Goal: Find specific page/section: Find specific page/section

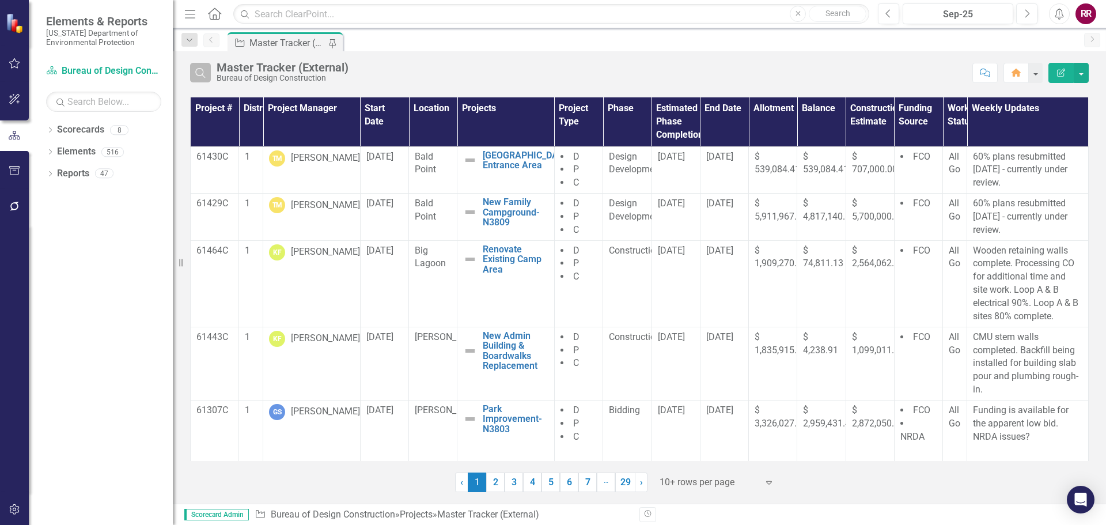
click at [198, 74] on icon "Search" at bounding box center [200, 72] width 13 height 10
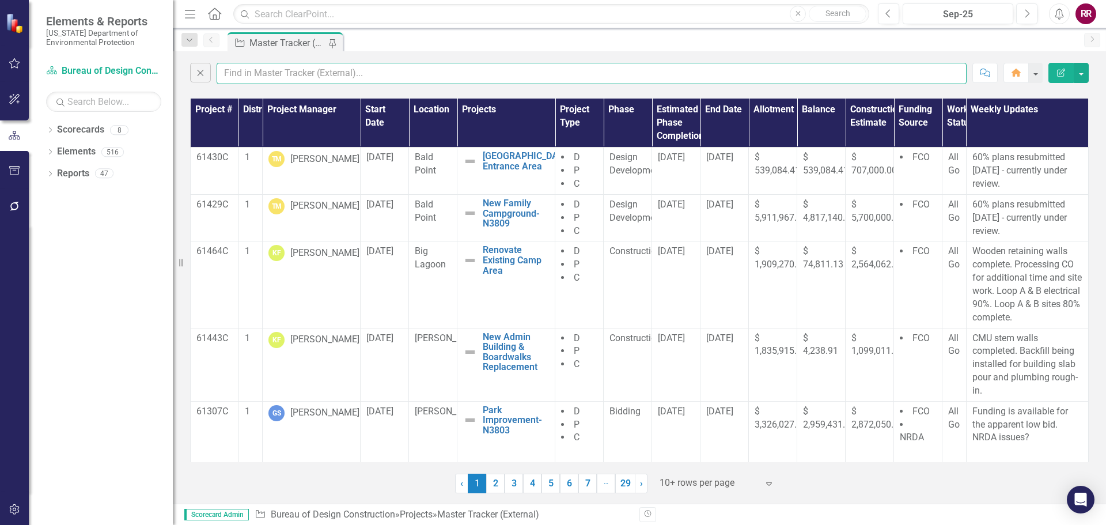
click at [314, 74] on input "text" at bounding box center [592, 73] width 750 height 21
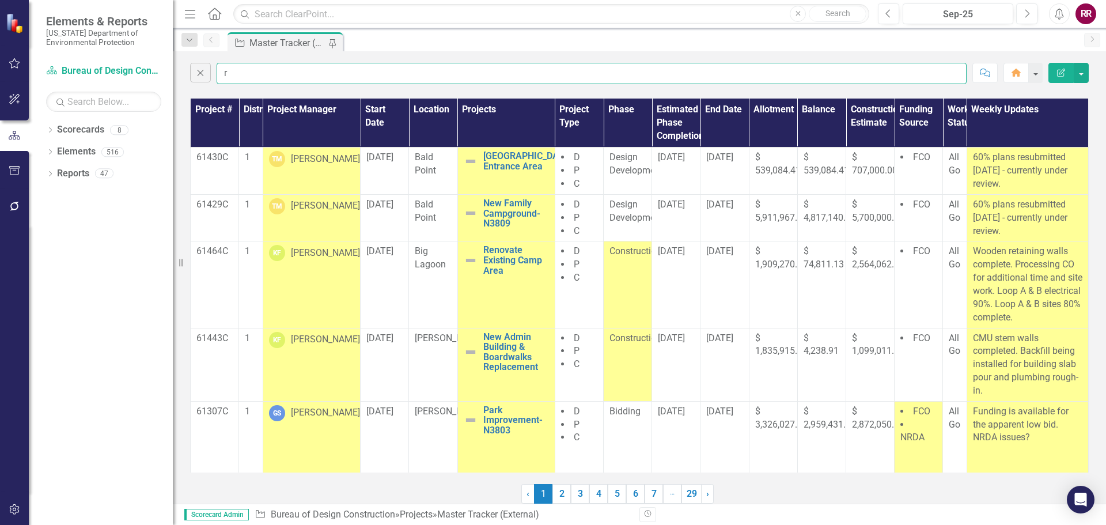
type input "[PERSON_NAME]"
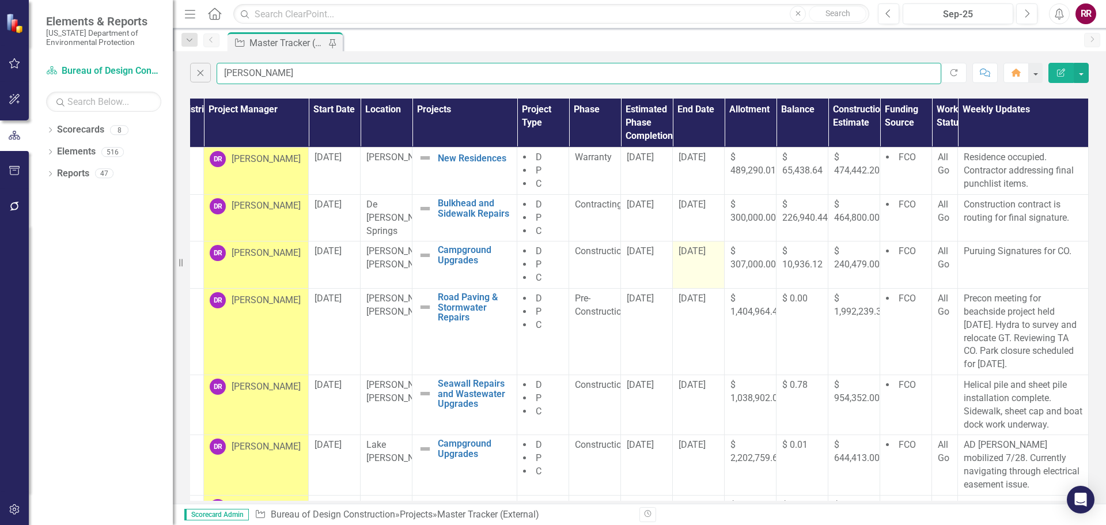
scroll to position [0, 70]
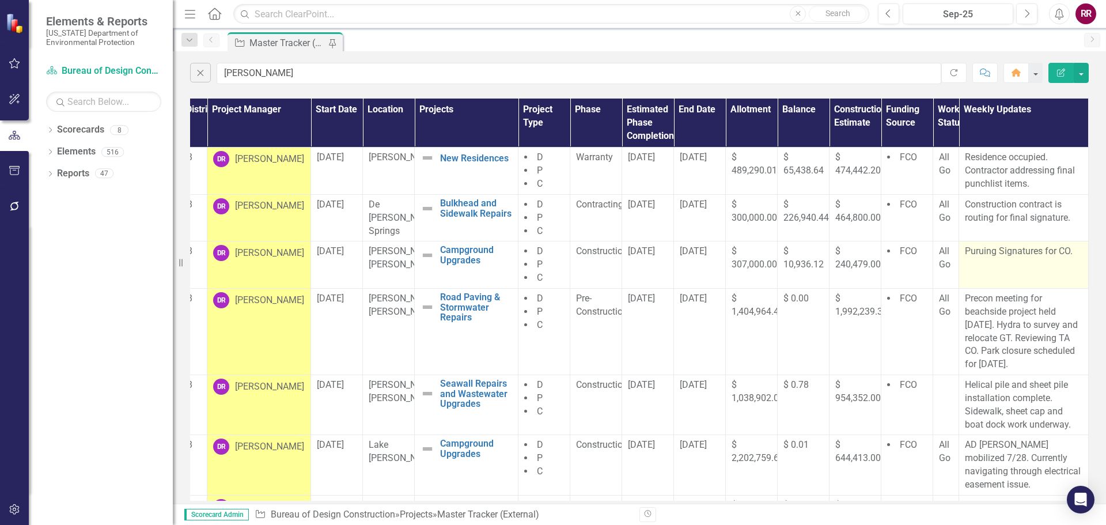
click at [975, 253] on p "Puruing Signatures for CO." at bounding box center [1023, 251] width 117 height 13
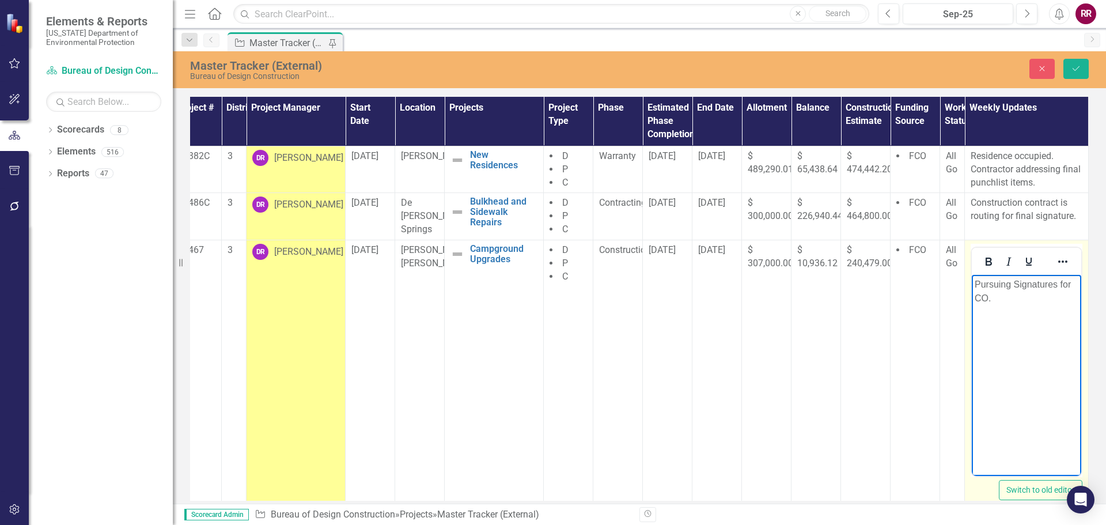
scroll to position [0, 27]
click at [1019, 283] on p "Pursuing Signatures for CO." at bounding box center [1026, 291] width 104 height 28
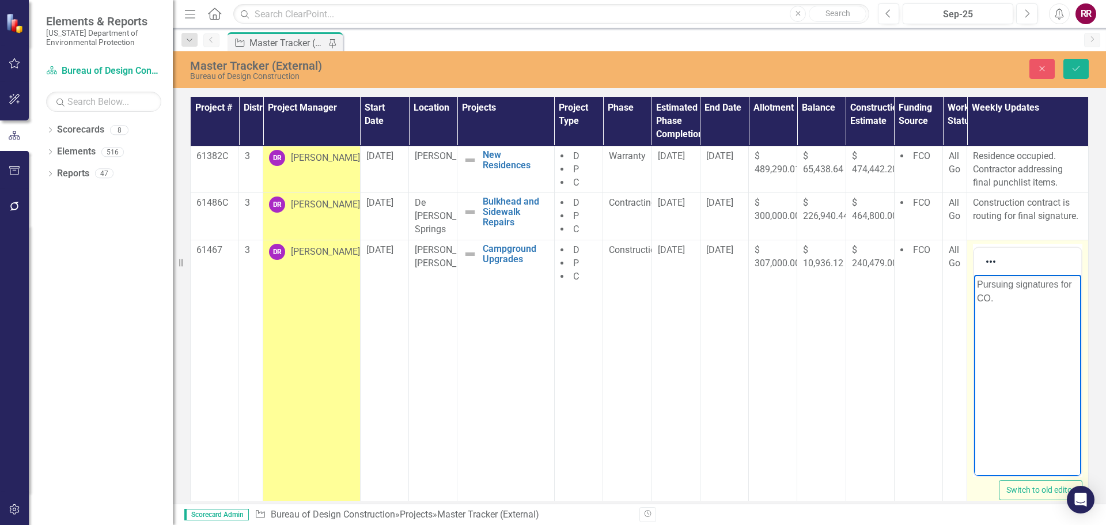
scroll to position [0, 6]
click at [990, 301] on p "Pursuing signatures for CO." at bounding box center [1027, 291] width 101 height 28
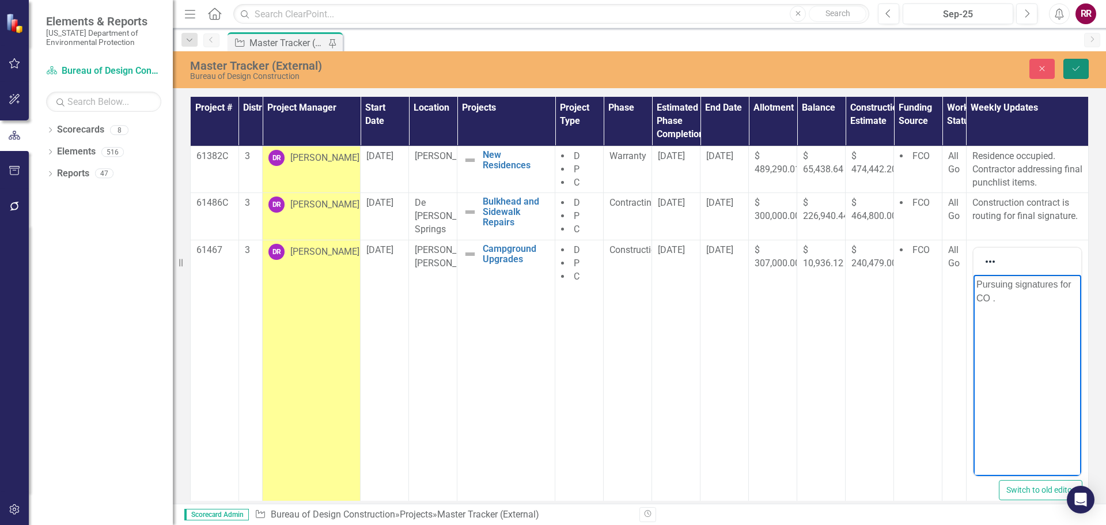
click at [1077, 69] on icon "Save" at bounding box center [1076, 68] width 10 height 8
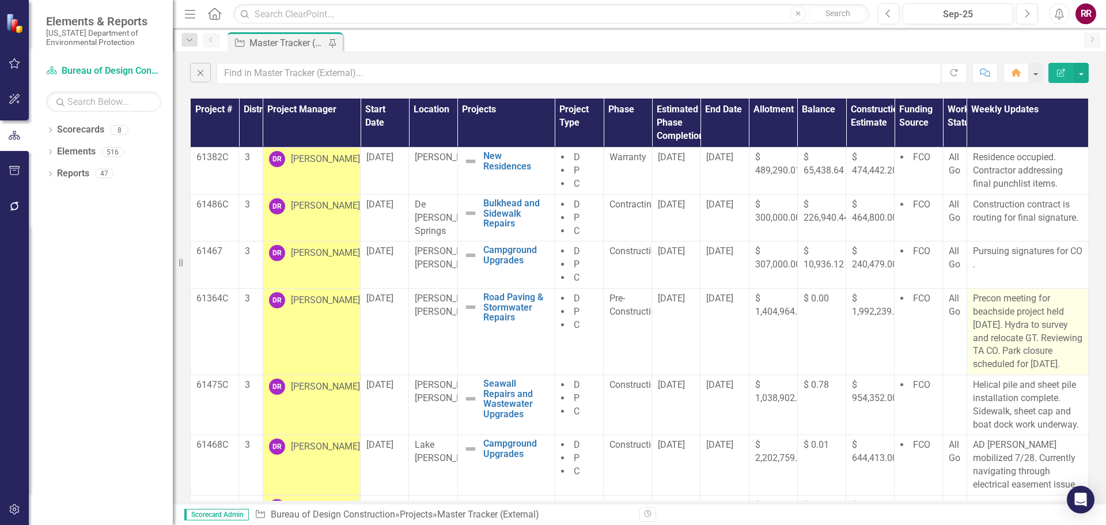
click at [986, 336] on p "Precon meeting for beachside project held [DATE]. Hydra to survey and relocate …" at bounding box center [1027, 331] width 109 height 79
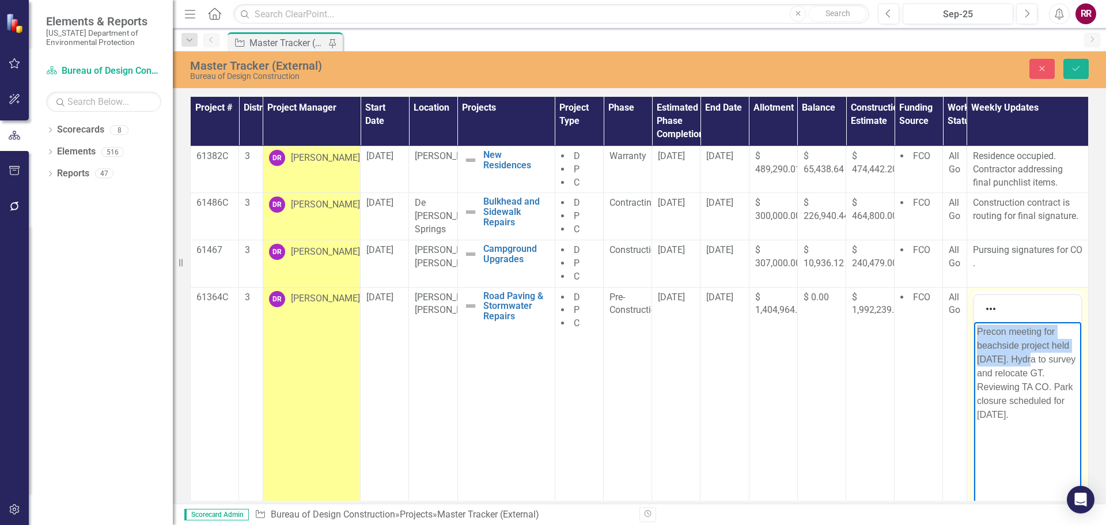
drag, startPoint x: 1025, startPoint y: 359, endPoint x: 966, endPoint y: 326, distance: 67.6
click at [973, 326] on html "Precon meeting for beachside project held [DATE]. Hydra to survey and relocate …" at bounding box center [1026, 407] width 107 height 173
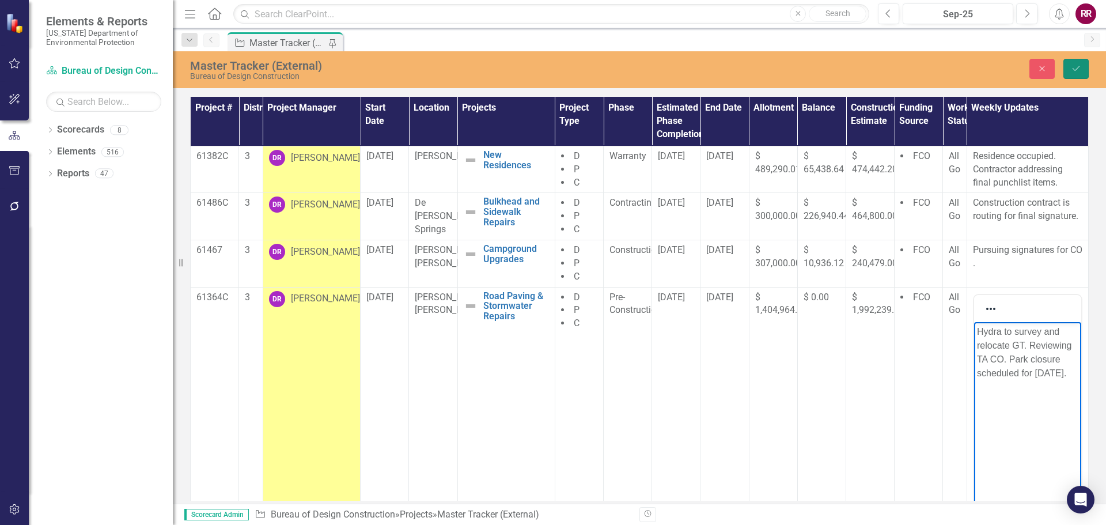
click at [1075, 66] on icon "Save" at bounding box center [1076, 68] width 10 height 8
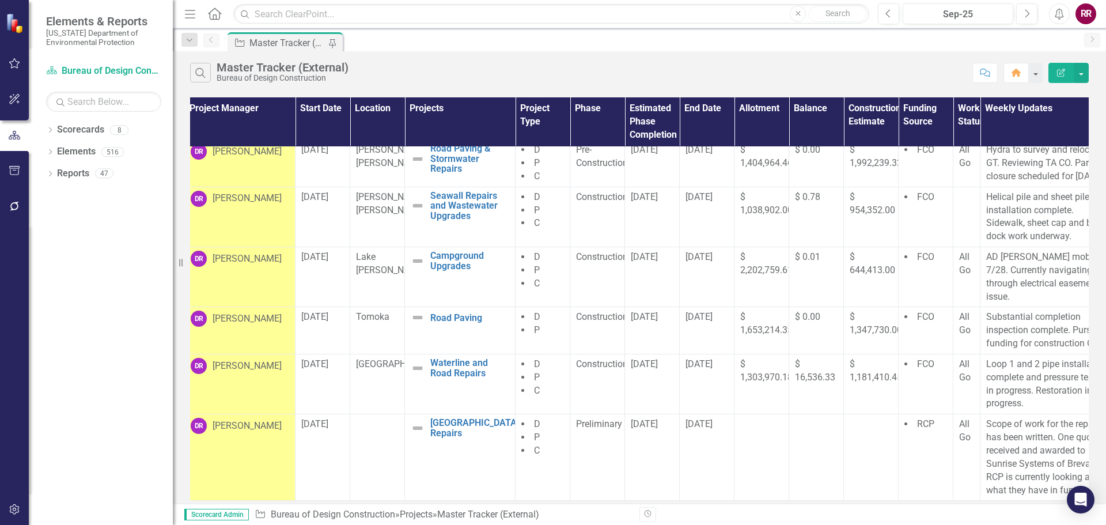
scroll to position [156, 126]
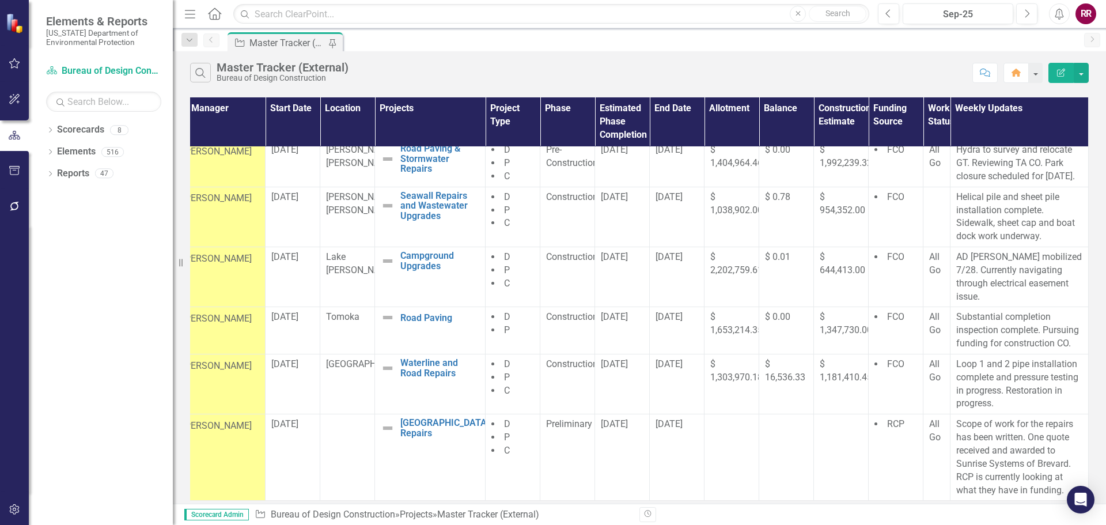
click at [524, 68] on div "Search Master Tracker (External) Bureau of Design Construction" at bounding box center [578, 73] width 776 height 20
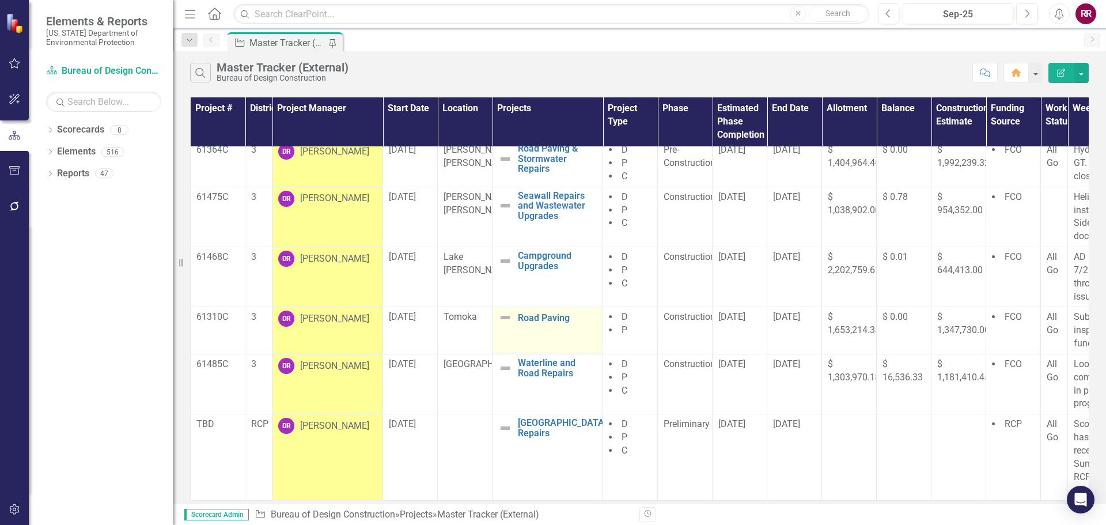
scroll to position [0, 0]
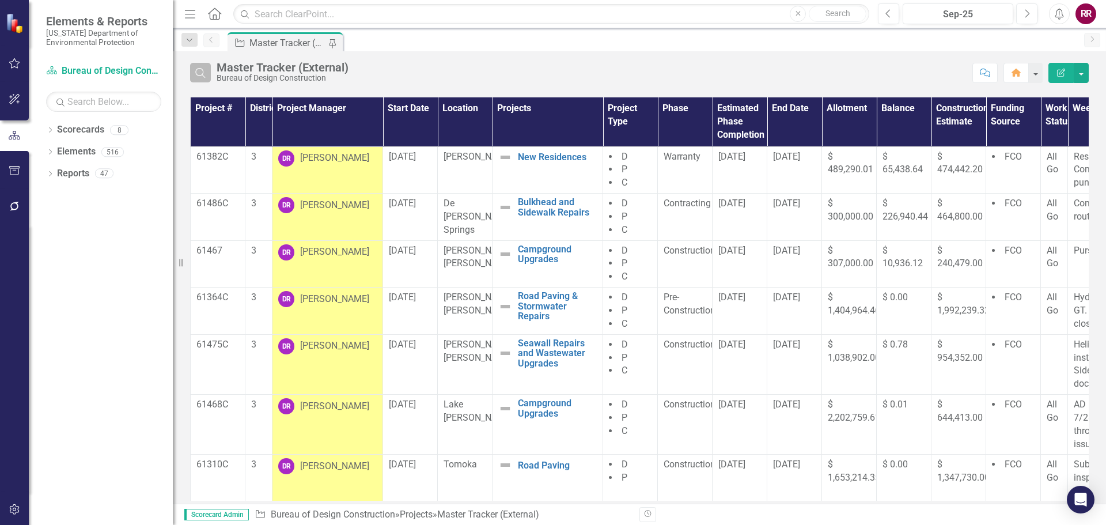
click at [203, 69] on icon "Search" at bounding box center [200, 72] width 13 height 10
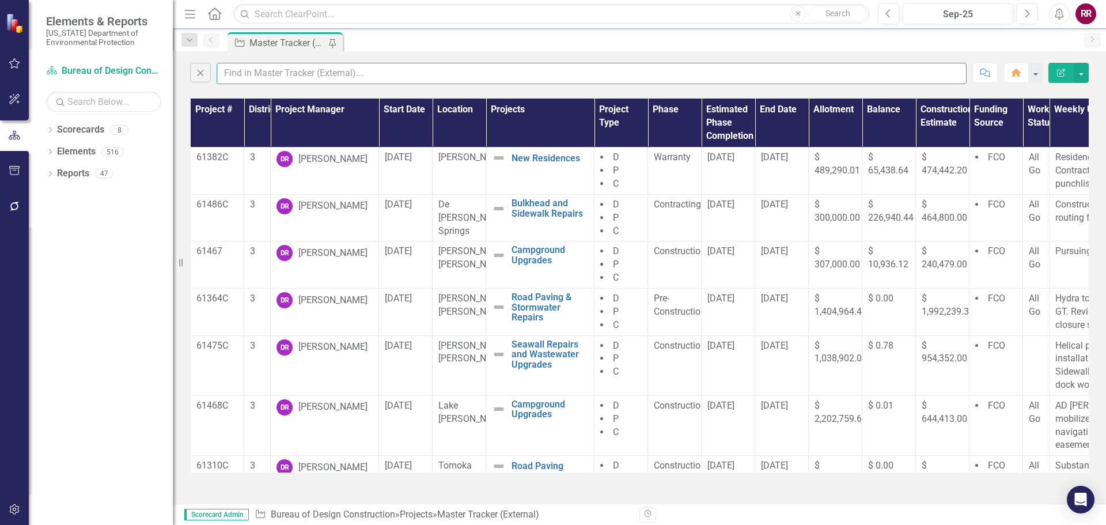
click at [256, 73] on input "text" at bounding box center [592, 73] width 750 height 21
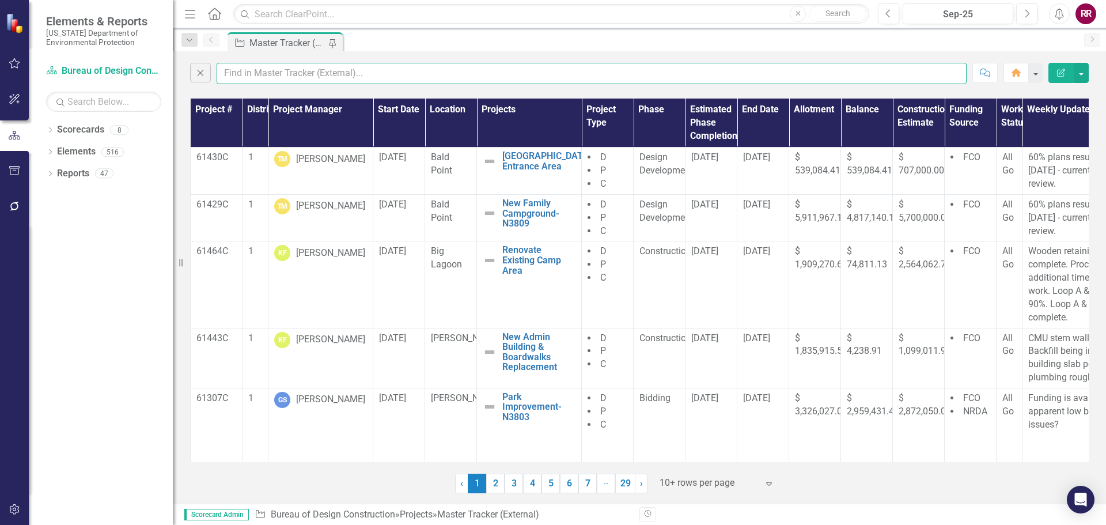
click at [275, 73] on input "text" at bounding box center [592, 73] width 750 height 21
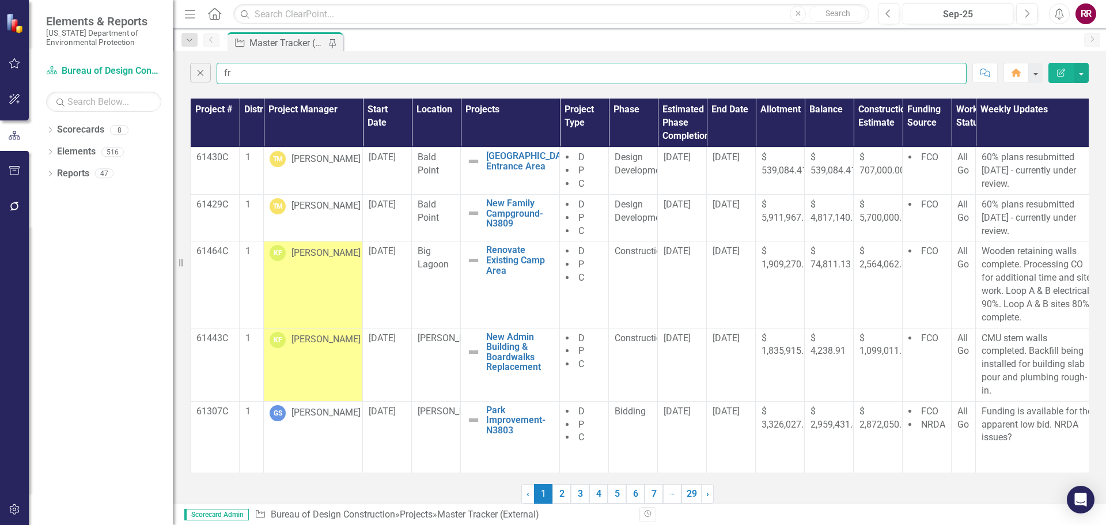
type input "f"
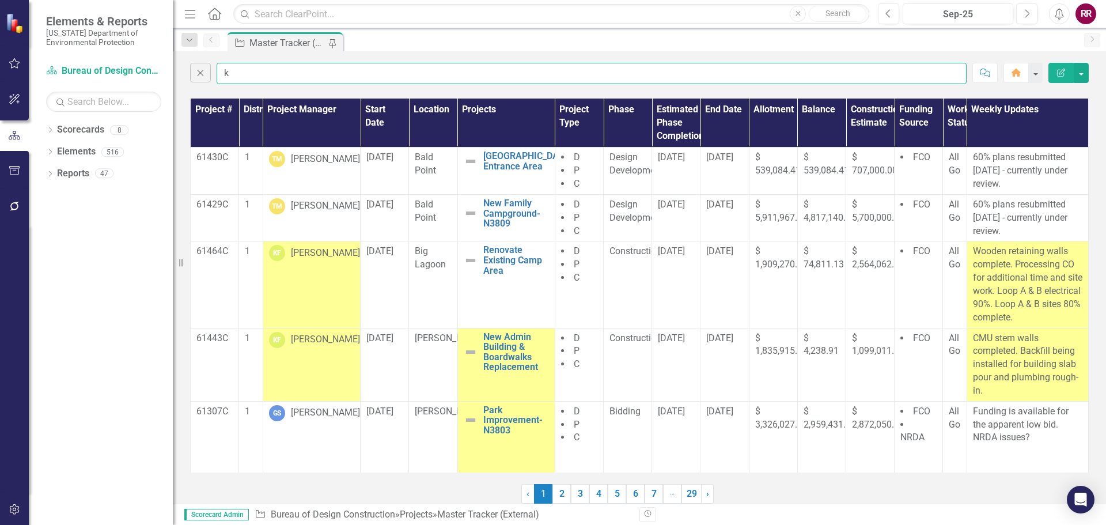
type input "kenny franklin"
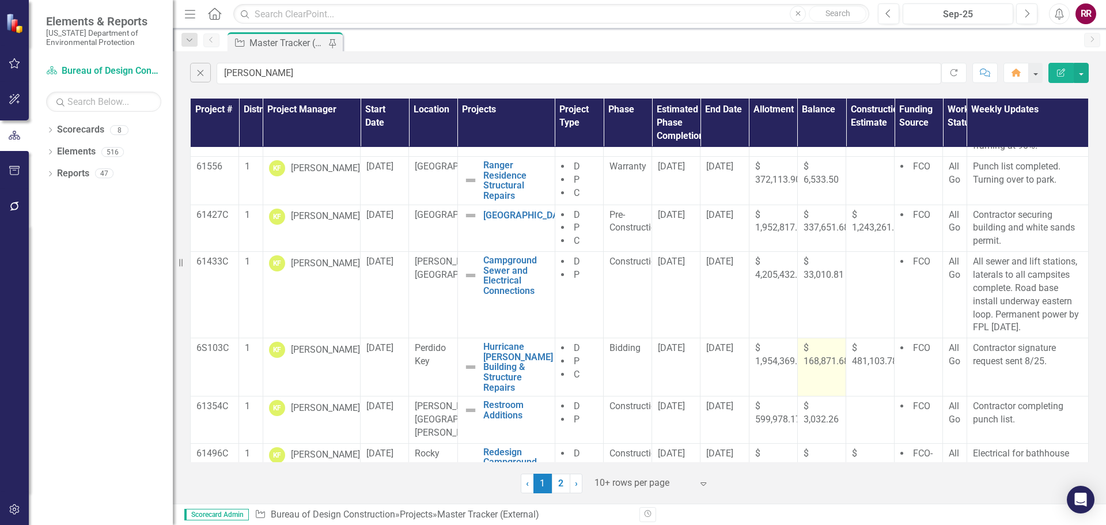
scroll to position [308, 0]
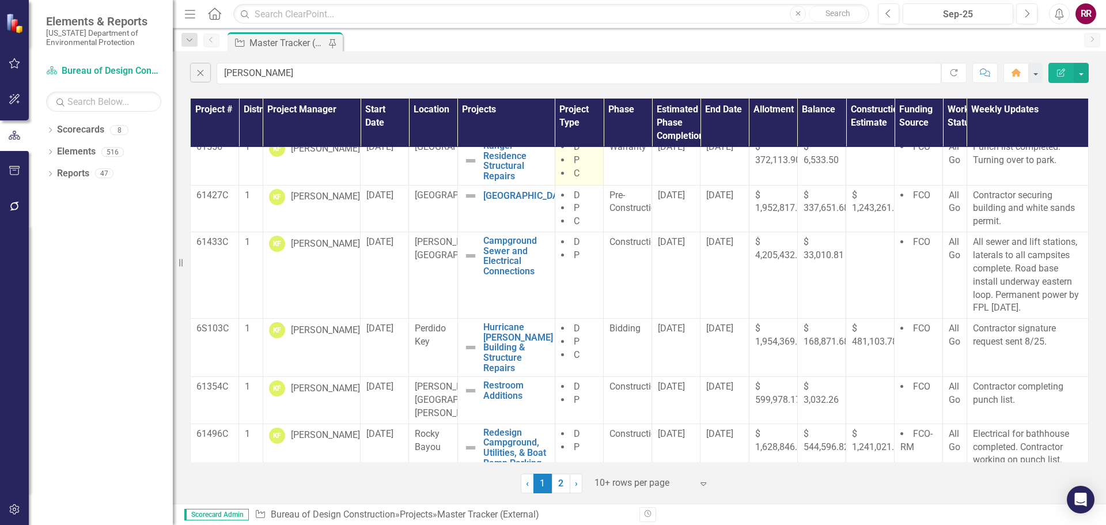
drag, startPoint x: 562, startPoint y: 483, endPoint x: 566, endPoint y: 462, distance: 21.6
click at [562, 483] on link "2" at bounding box center [561, 483] width 18 height 20
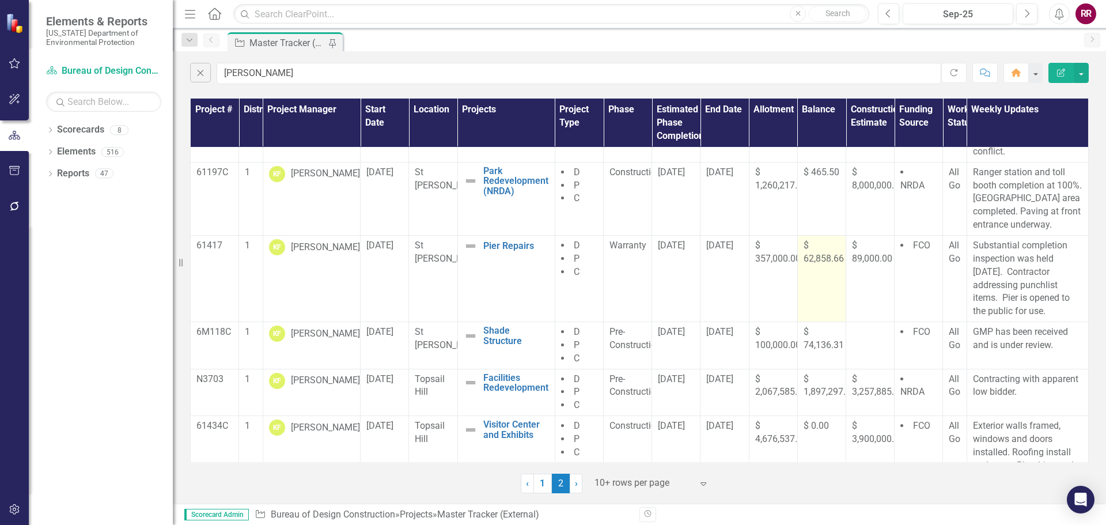
scroll to position [86, 0]
